Goal: Information Seeking & Learning: Compare options

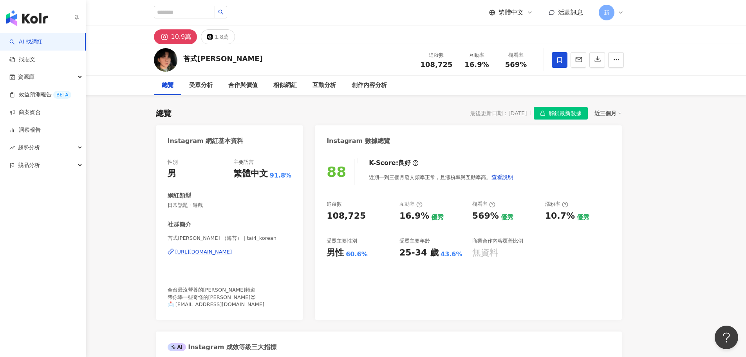
click at [13, 15] on img "button" at bounding box center [27, 18] width 42 height 16
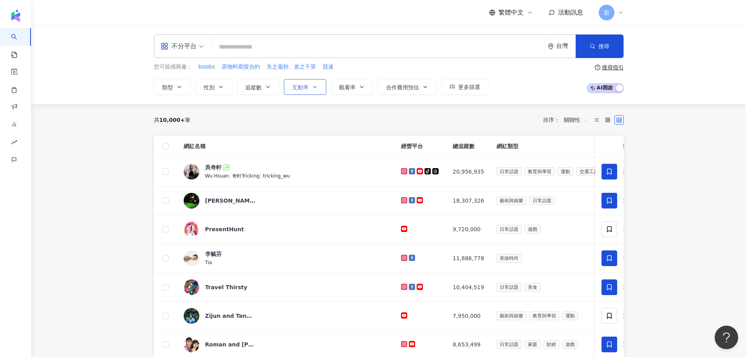
click at [304, 92] on button "互動率" at bounding box center [305, 87] width 42 height 16
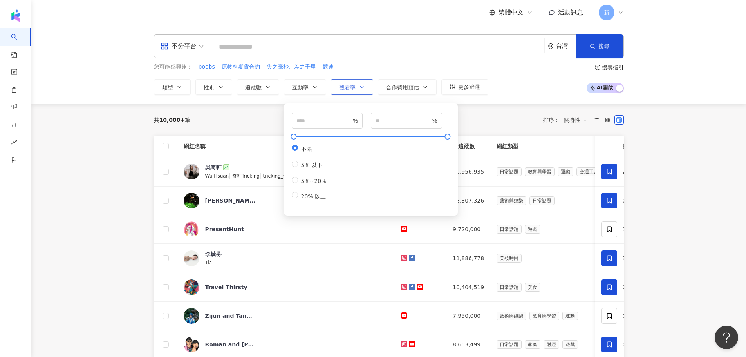
click at [359, 86] on icon "button" at bounding box center [362, 87] width 6 height 6
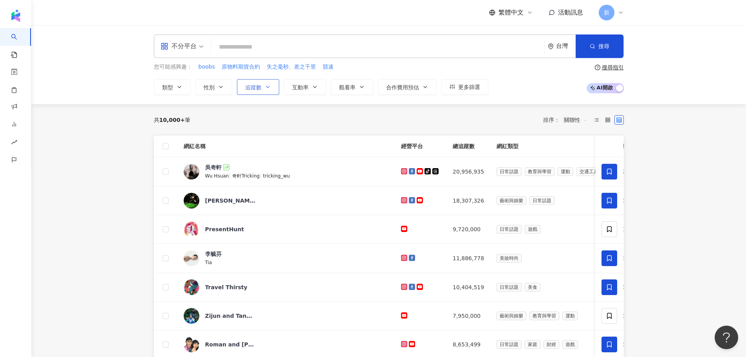
click at [255, 87] on span "追蹤數" at bounding box center [253, 87] width 16 height 6
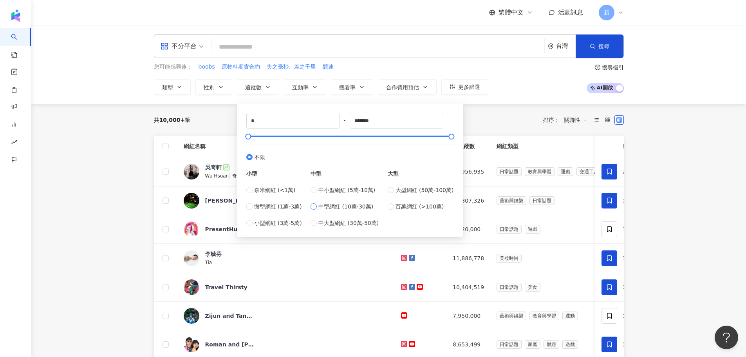
click at [327, 207] on span "中型網紅 (10萬-30萬)" at bounding box center [345, 206] width 55 height 9
type input "******"
click at [214, 123] on div "共 10,000+ 筆 排序： 關聯性" at bounding box center [389, 120] width 470 height 13
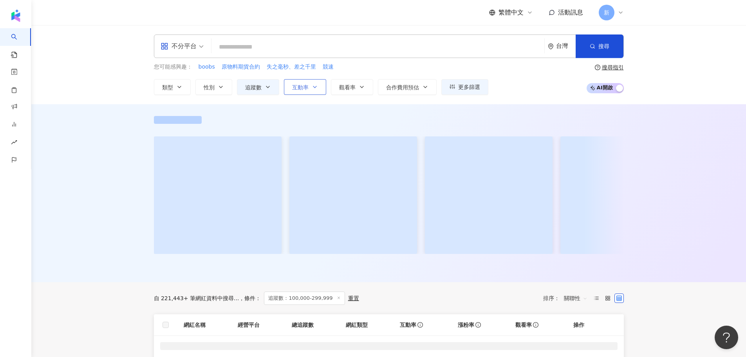
click at [300, 92] on button "互動率" at bounding box center [305, 87] width 42 height 16
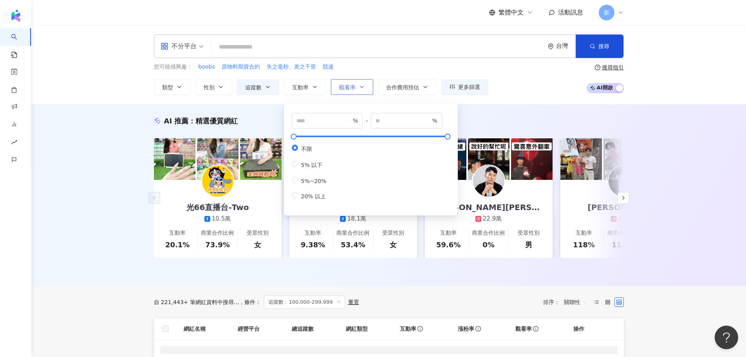
click at [344, 87] on span "觀看率" at bounding box center [347, 87] width 16 height 6
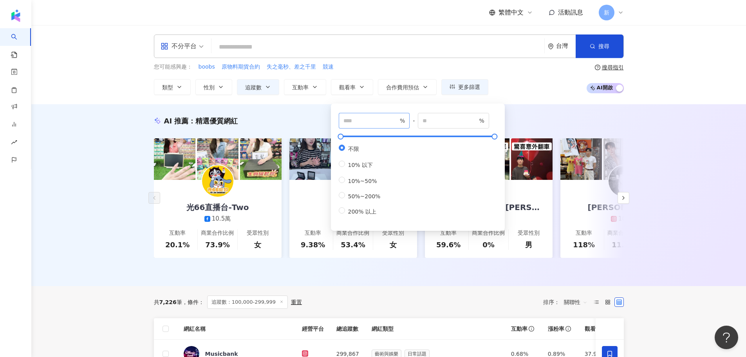
click at [351, 114] on span "%" at bounding box center [374, 121] width 71 height 16
click at [358, 126] on span "%" at bounding box center [374, 121] width 71 height 16
type input "***"
click at [511, 104] on div "AI 推薦 ： 精選優質網紅 光66直播台-Two 10.5萬 互動率 20.1% 商業合作比例 73.9% 受眾性別 女 嘿！有一個 18.1萬 互動率 9…" at bounding box center [388, 195] width 715 height 182
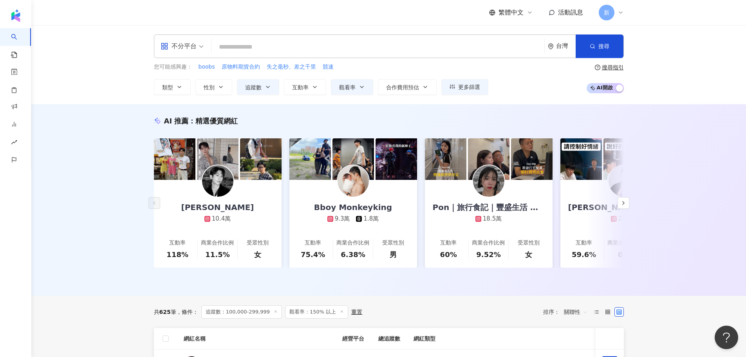
click at [199, 48] on span "不分平台" at bounding box center [182, 46] width 43 height 13
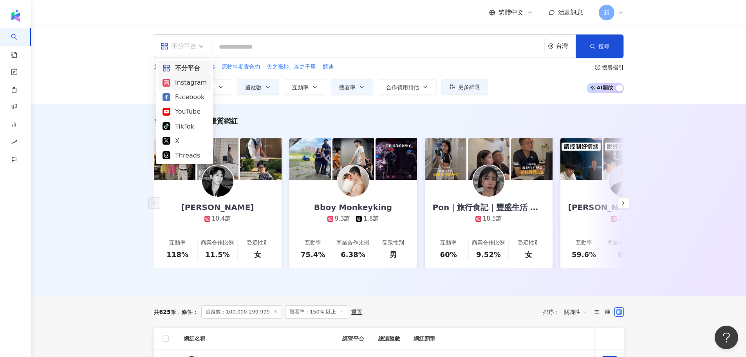
click at [194, 79] on div "Instagram" at bounding box center [185, 83] width 44 height 10
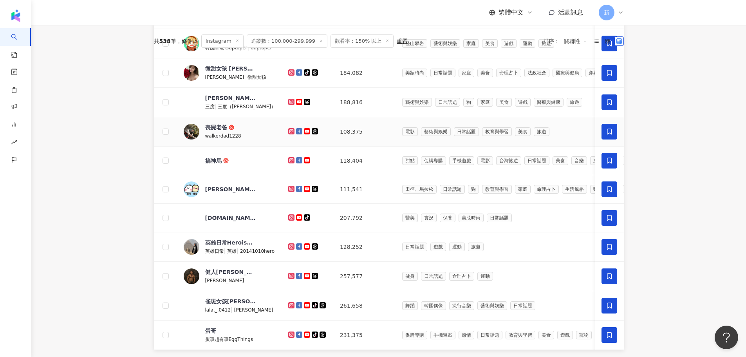
scroll to position [470, 0]
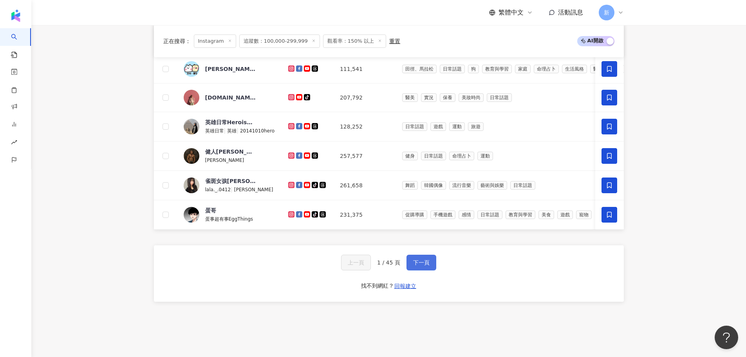
click at [423, 266] on span "下一頁" at bounding box center [421, 262] width 16 height 6
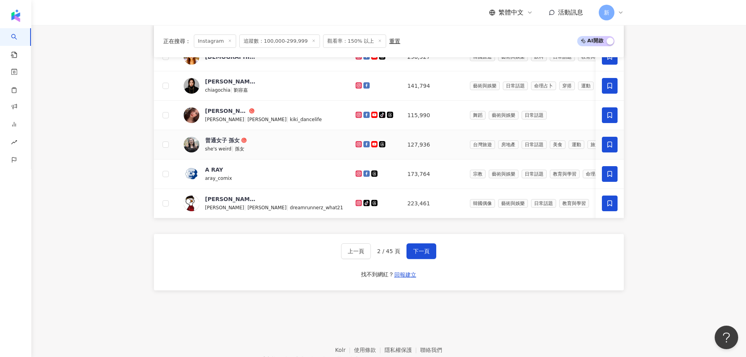
scroll to position [533, 0]
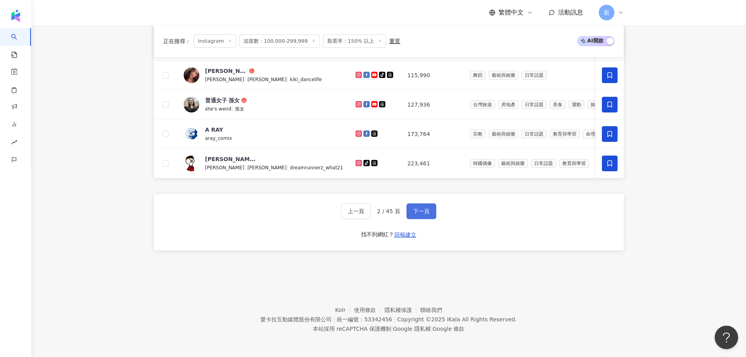
click at [421, 206] on button "下一頁" at bounding box center [422, 211] width 30 height 16
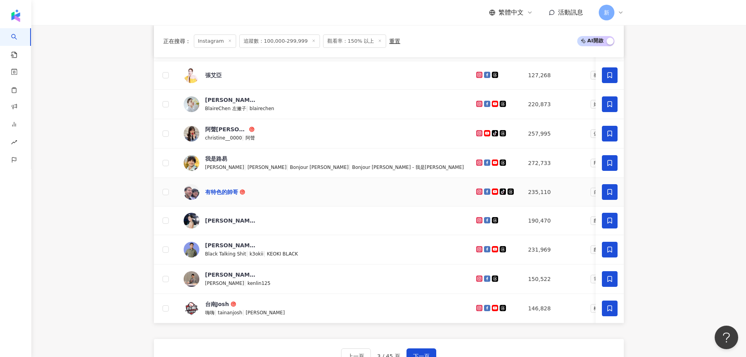
scroll to position [414, 0]
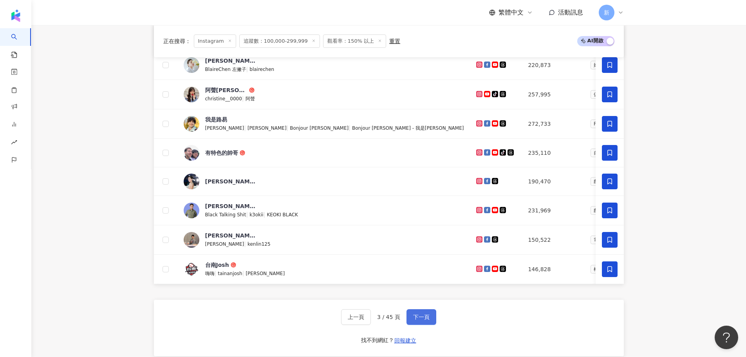
click at [413, 320] on span "下一頁" at bounding box center [421, 317] width 16 height 6
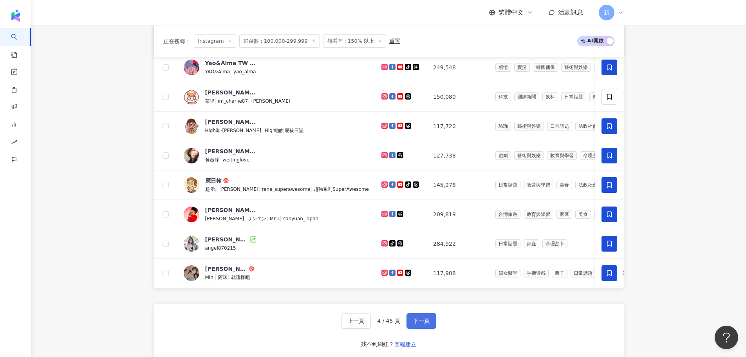
click at [421, 324] on span "下一頁" at bounding box center [421, 321] width 16 height 6
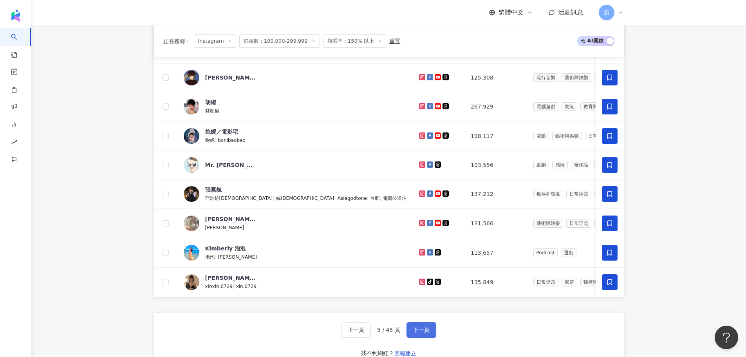
scroll to position [453, 0]
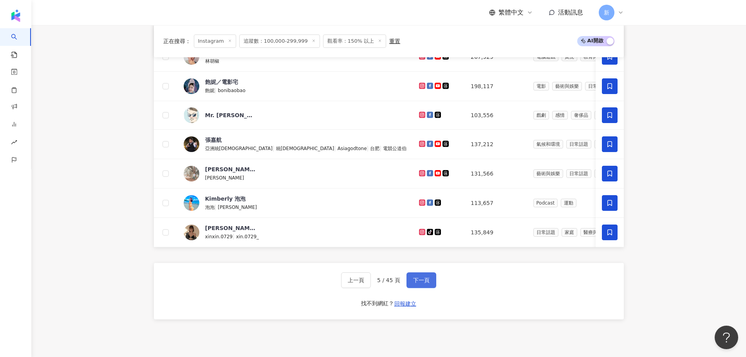
click at [425, 283] on span "下一頁" at bounding box center [421, 280] width 16 height 6
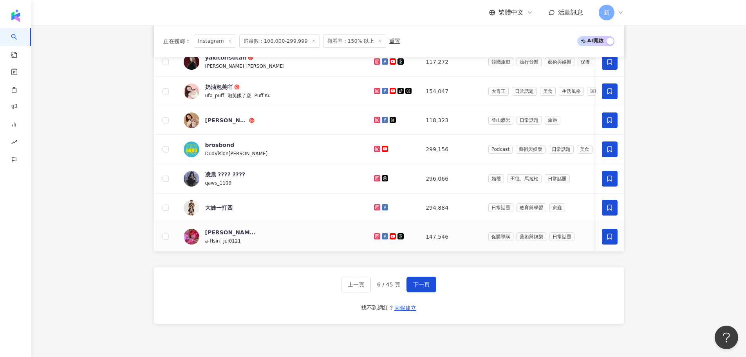
scroll to position [414, 0]
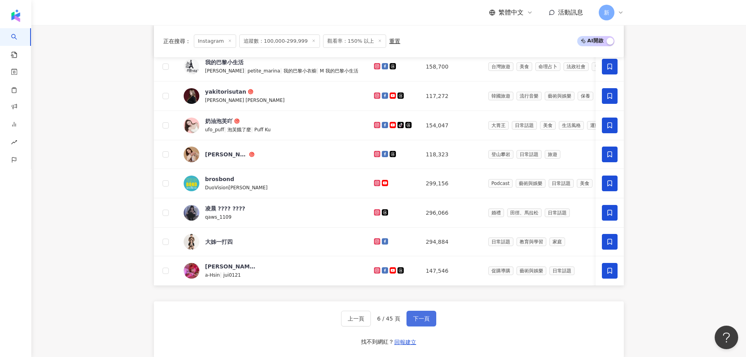
click at [421, 322] on span "下一頁" at bounding box center [421, 318] width 16 height 6
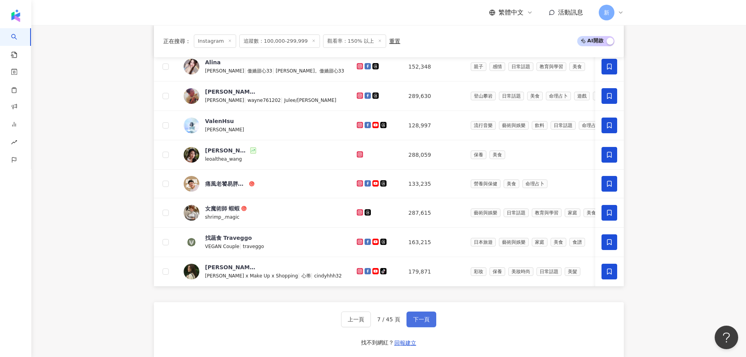
click at [418, 322] on span "下一頁" at bounding box center [421, 319] width 16 height 6
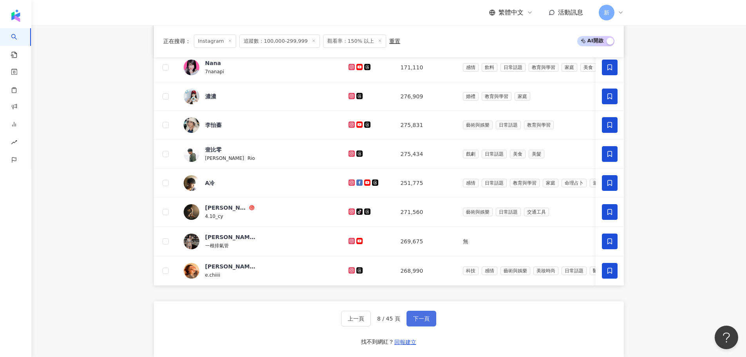
click at [428, 325] on button "下一頁" at bounding box center [422, 319] width 30 height 16
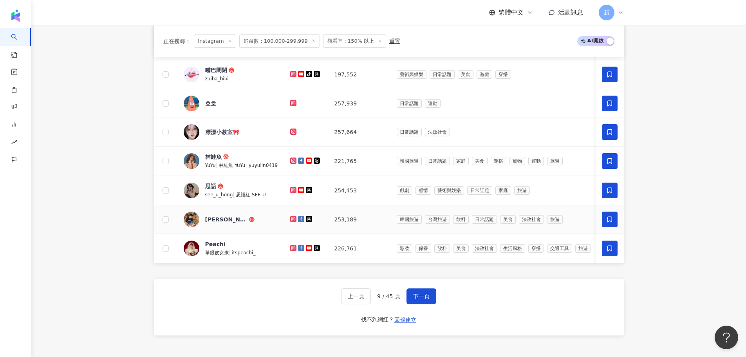
scroll to position [492, 0]
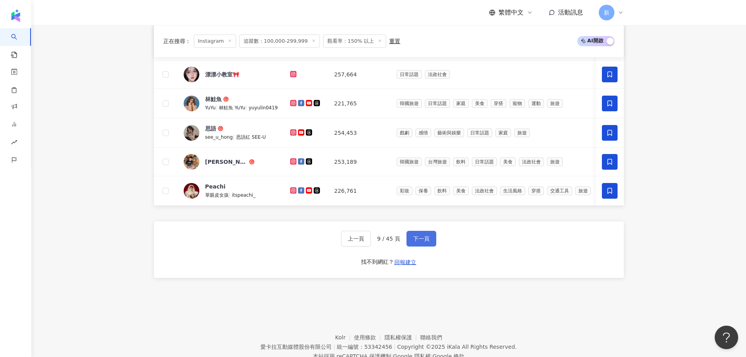
click at [423, 242] on span "下一頁" at bounding box center [421, 238] width 16 height 6
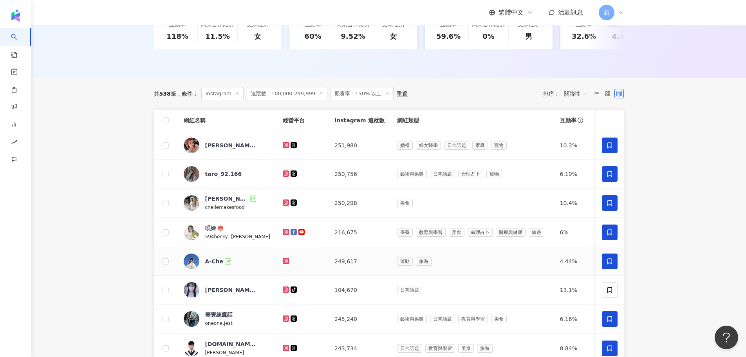
scroll to position [453, 0]
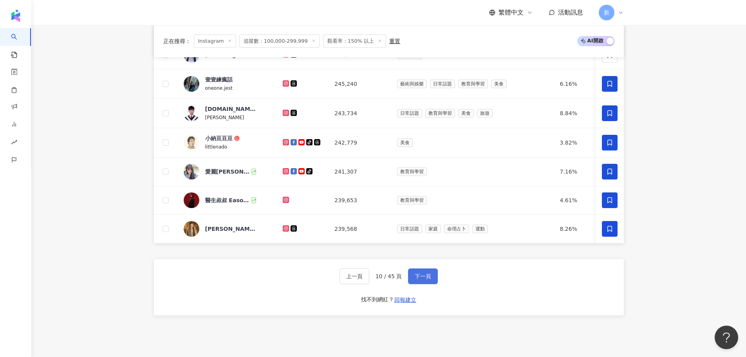
click at [427, 279] on span "下一頁" at bounding box center [423, 276] width 16 height 6
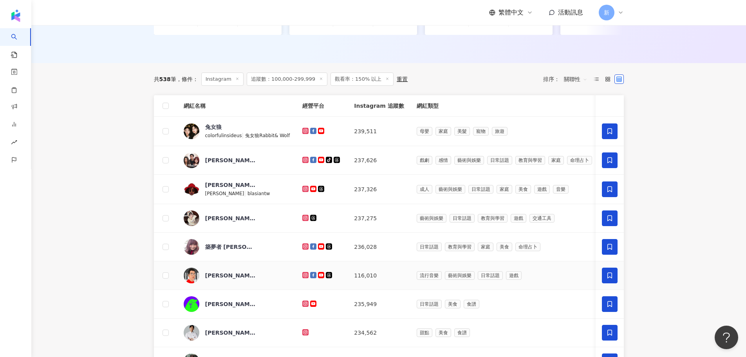
scroll to position [218, 0]
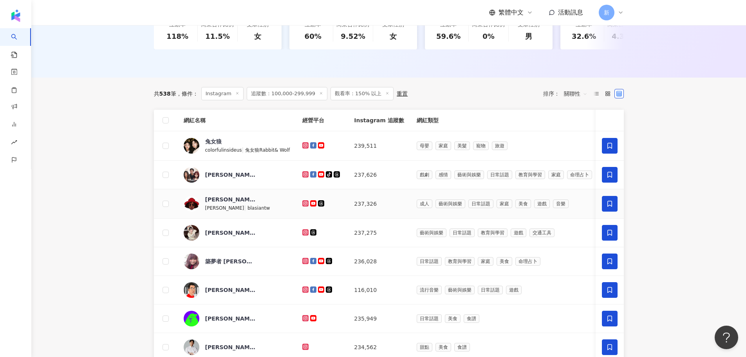
click at [223, 203] on span "布萊登" at bounding box center [230, 199] width 51 height 8
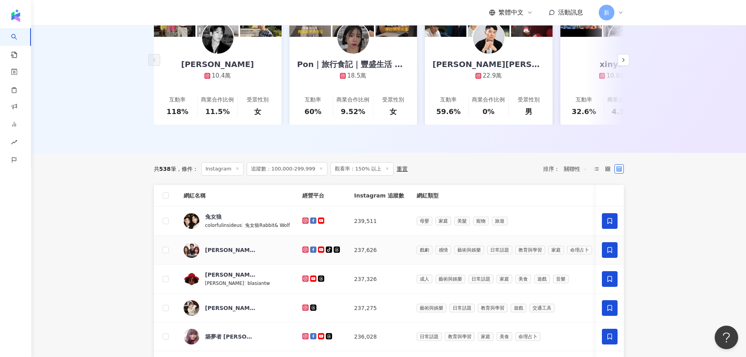
scroll to position [61, 0]
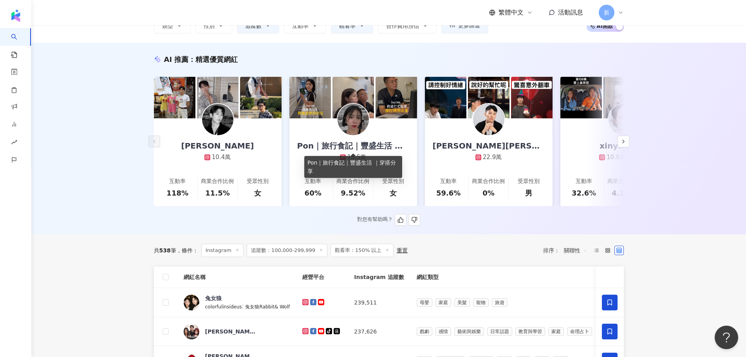
click at [360, 141] on div "Pon｜旅行食記｜豐盛生活 ｜穿搭分享" at bounding box center [353, 145] width 128 height 11
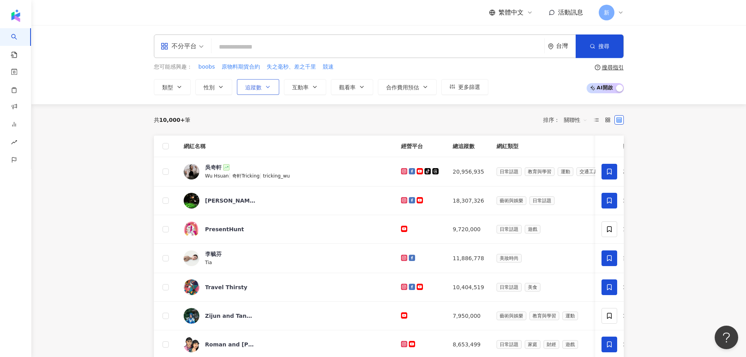
click at [252, 88] on span "追蹤數" at bounding box center [253, 87] width 16 height 6
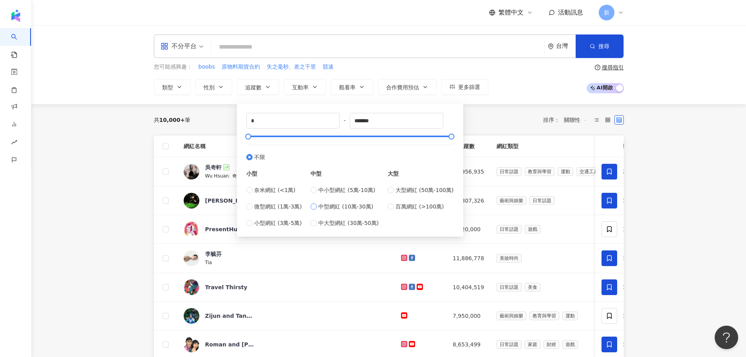
type input "******"
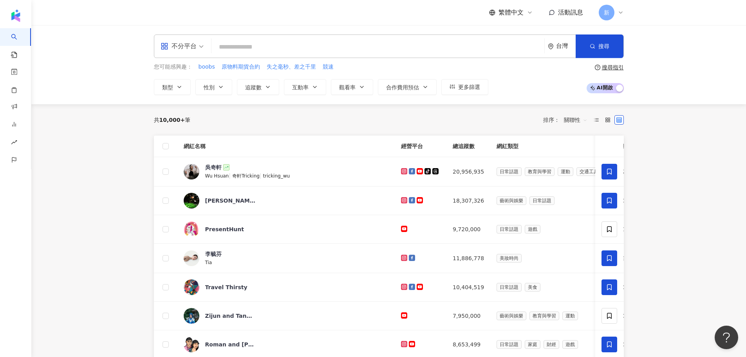
click at [503, 117] on div "共 10,000+ 筆 排序： 關聯性" at bounding box center [389, 120] width 470 height 13
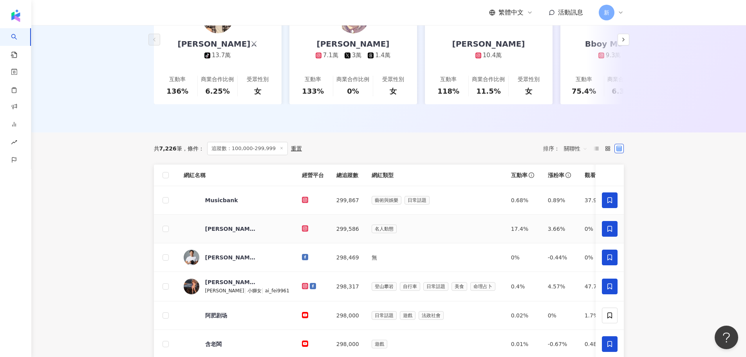
scroll to position [78, 0]
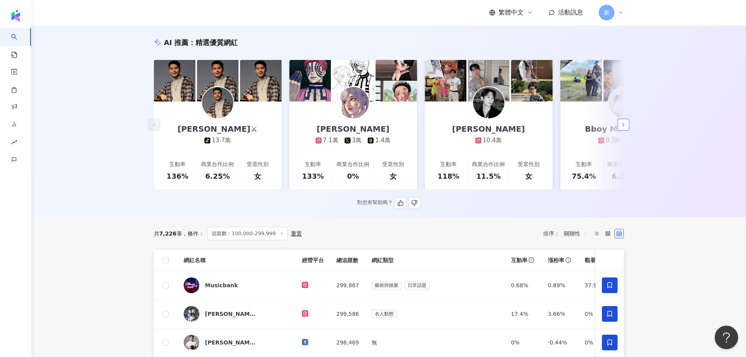
click at [625, 127] on icon "button" at bounding box center [623, 124] width 6 height 6
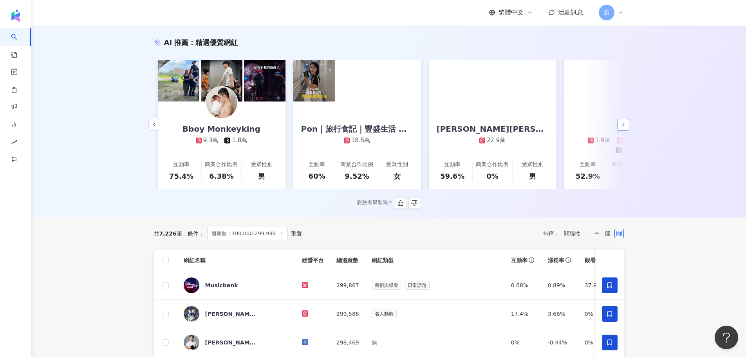
scroll to position [0, 407]
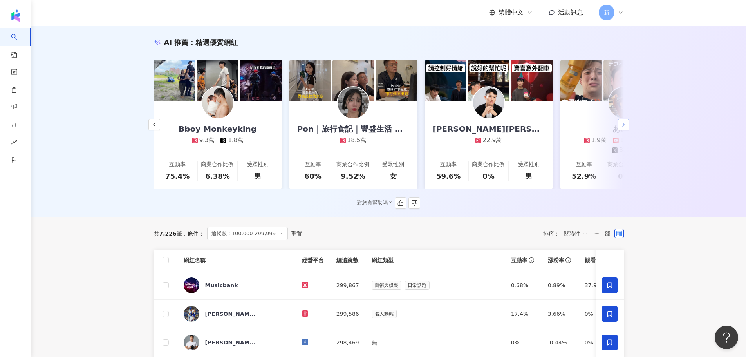
click at [626, 128] on icon "button" at bounding box center [623, 124] width 6 height 6
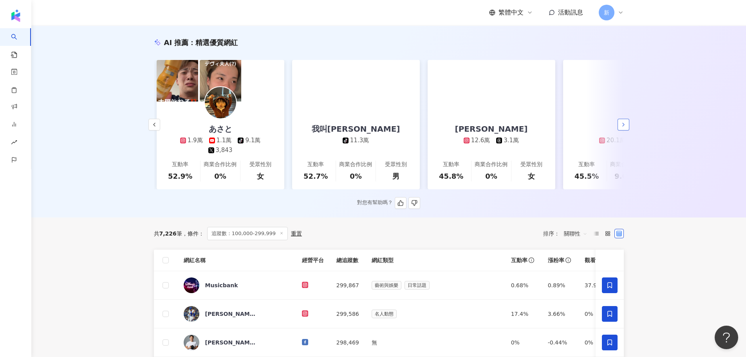
scroll to position [0, 813]
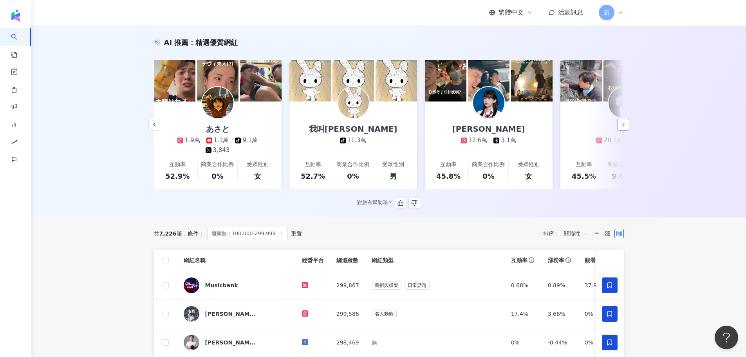
click at [626, 128] on icon "button" at bounding box center [623, 124] width 6 height 6
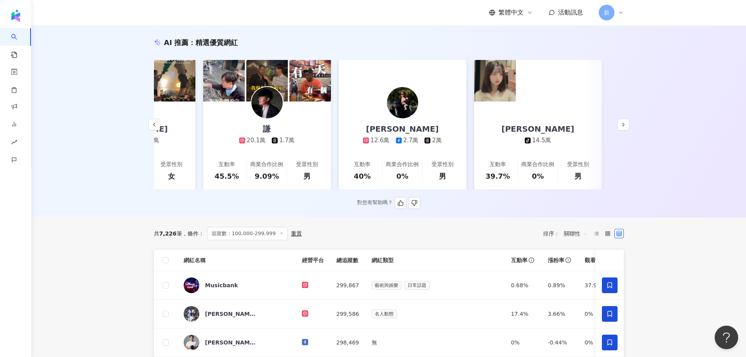
scroll to position [0, 1172]
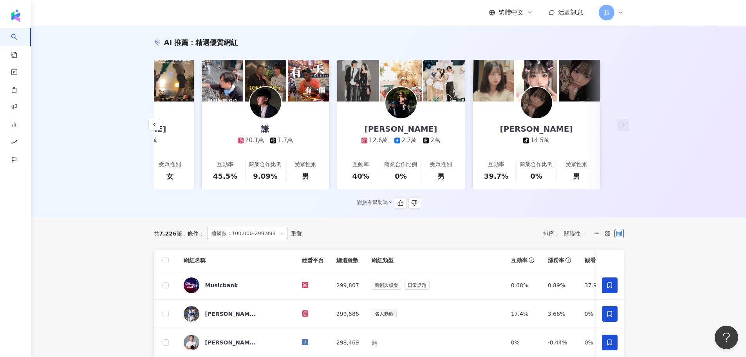
click at [175, 135] on link "林海兒 12.6萬 3.1萬 互動率 45.8% 商業合作比例 0% 受眾性別 女" at bounding box center [130, 145] width 128 height 88
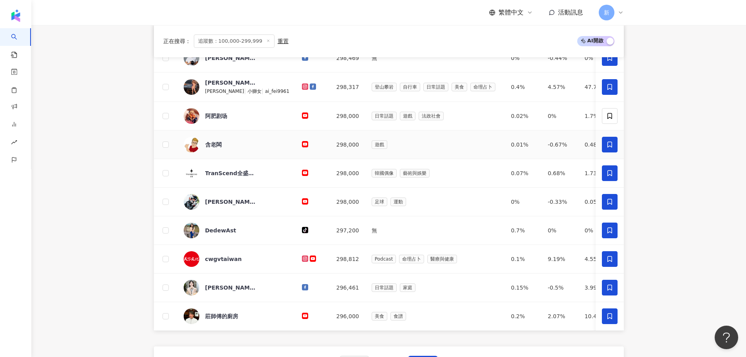
scroll to position [431, 0]
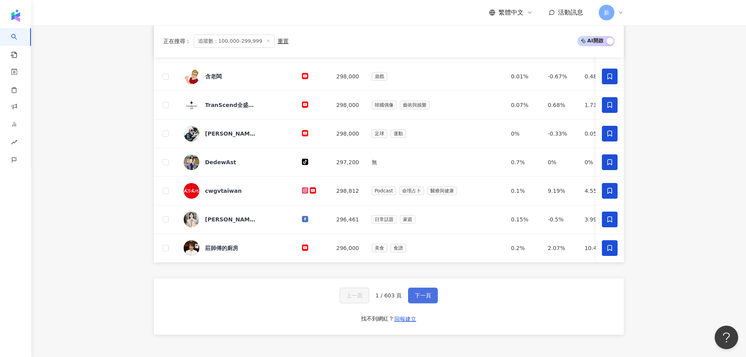
click at [417, 298] on span "下一頁" at bounding box center [423, 295] width 16 height 6
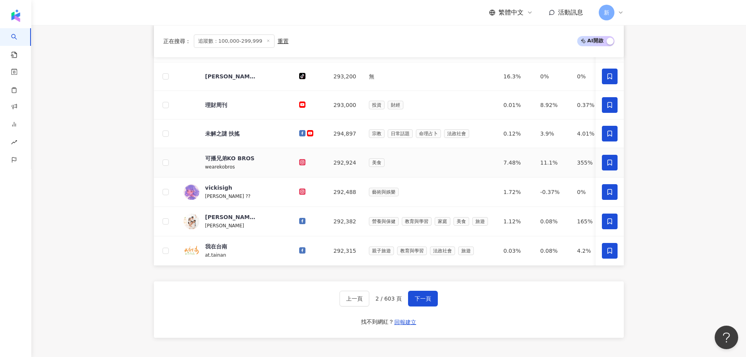
scroll to position [274, 0]
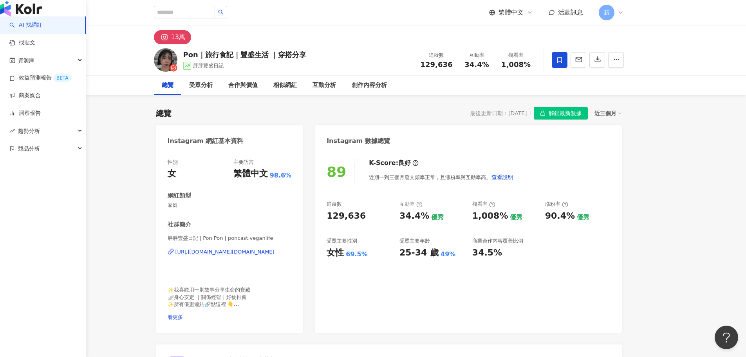
click at [33, 13] on img "button" at bounding box center [21, 9] width 42 height 16
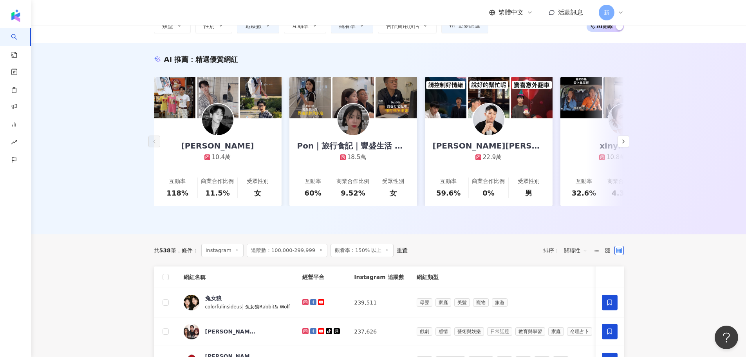
scroll to position [61, 0]
click at [620, 145] on icon "button" at bounding box center [623, 141] width 6 height 6
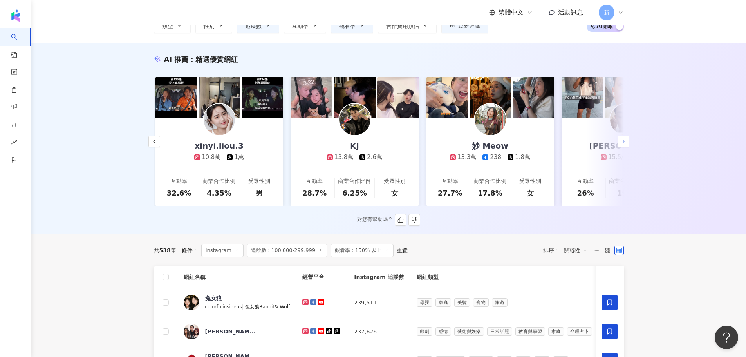
scroll to position [0, 407]
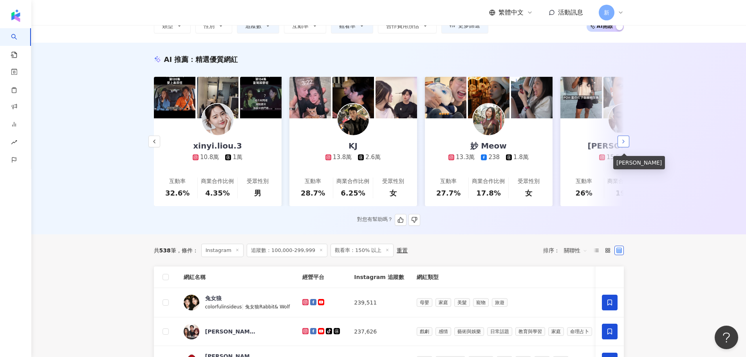
click at [621, 144] on icon "button" at bounding box center [623, 141] width 6 height 6
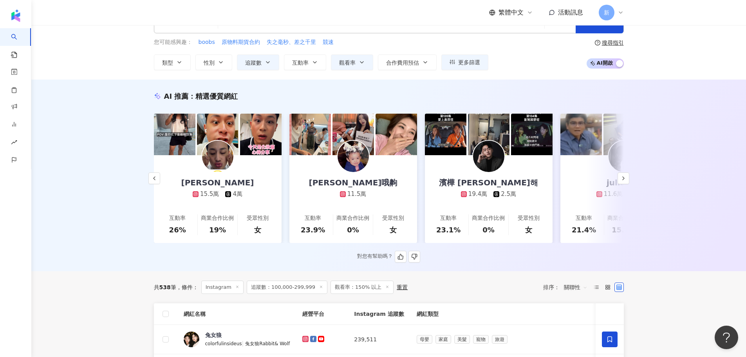
scroll to position [0, 0]
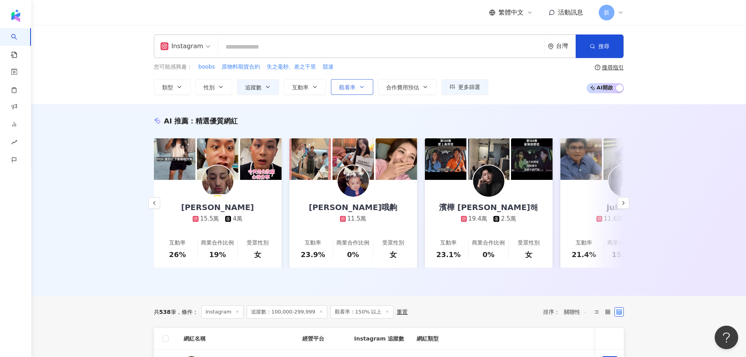
click at [360, 87] on icon "button" at bounding box center [361, 87] width 3 height 2
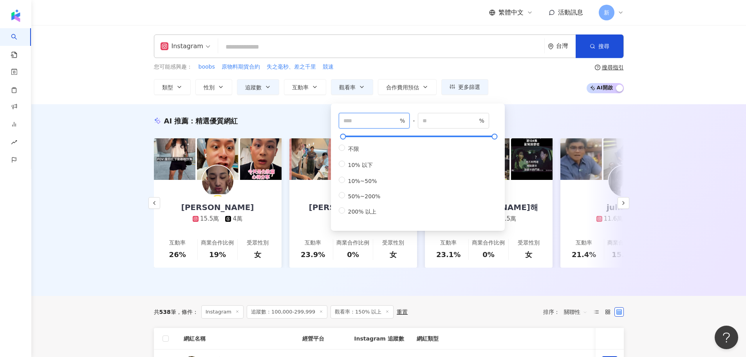
drag, startPoint x: 362, startPoint y: 121, endPoint x: 333, endPoint y: 121, distance: 29.0
click at [333, 121] on div "*** % - % 不限 10% 以下 10%~50% 50%~200% 200% 以上" at bounding box center [418, 166] width 174 height 127
drag, startPoint x: 351, startPoint y: 118, endPoint x: 325, endPoint y: 115, distance: 26.5
type input "***"
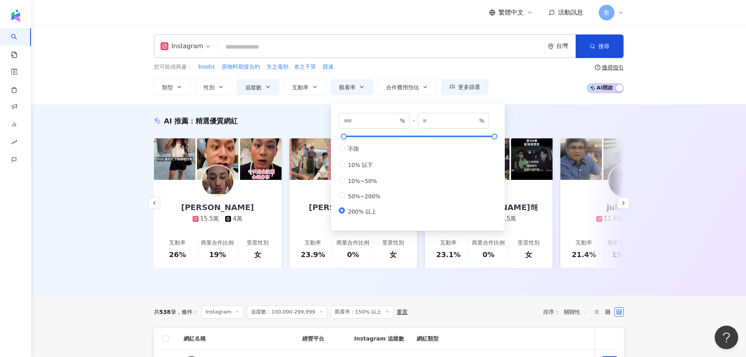
click at [530, 104] on div "AI 推薦 ： 精選優質網紅 Leiro Lai 10.4萬 互動率 118% 商業合作比例 11.5% 受眾性別 女 Pon｜旅行食記｜豐盛生活 ｜穿搭分享…" at bounding box center [388, 200] width 715 height 192
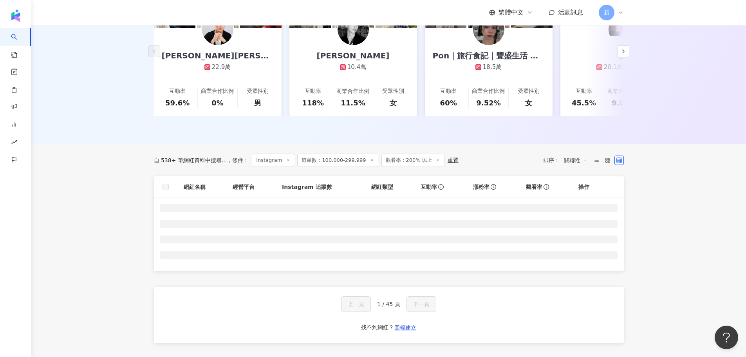
scroll to position [250, 0]
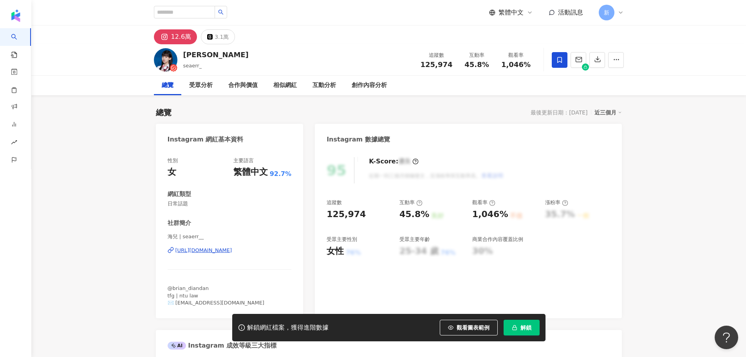
click at [229, 255] on div "海兒 | seaerr__ [URL][DOMAIN_NAME]" at bounding box center [230, 256] width 124 height 46
click at [233, 246] on div "海兒 | seaerr__ [URL][DOMAIN_NAME]" at bounding box center [230, 256] width 124 height 46
click at [232, 250] on div "[URL][DOMAIN_NAME]" at bounding box center [203, 250] width 57 height 7
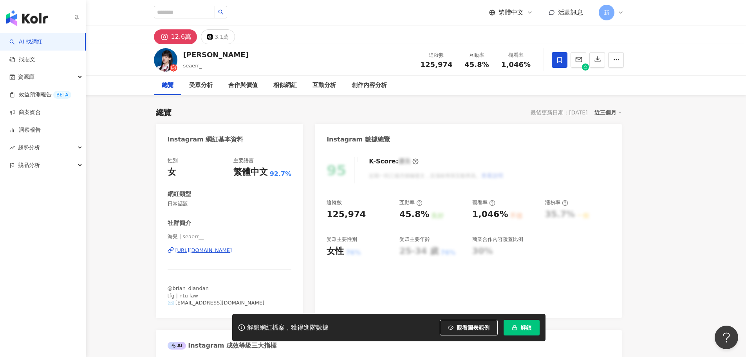
click at [20, 23] on img "button" at bounding box center [27, 18] width 42 height 16
